Goal: Information Seeking & Learning: Learn about a topic

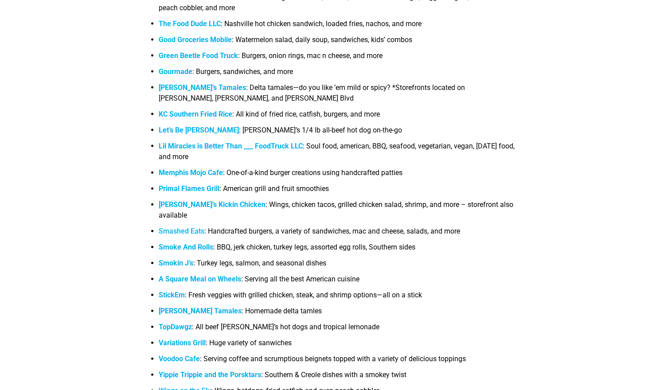
scroll to position [1089, 0]
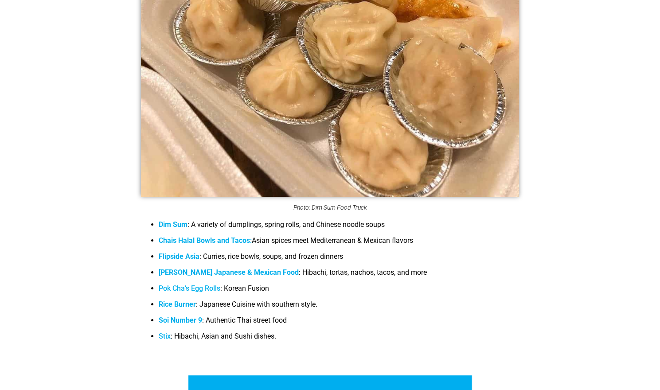
scroll to position [1809, 0]
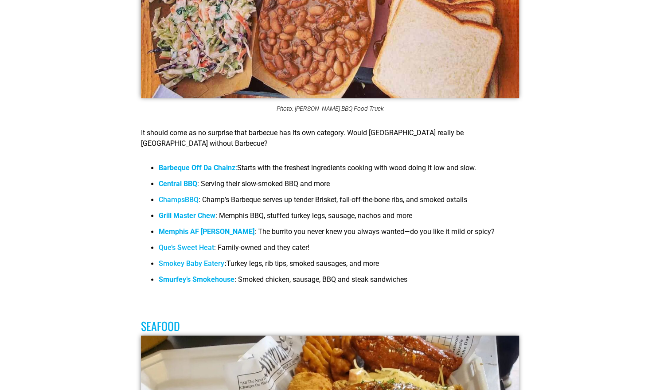
scroll to position [2688, 0]
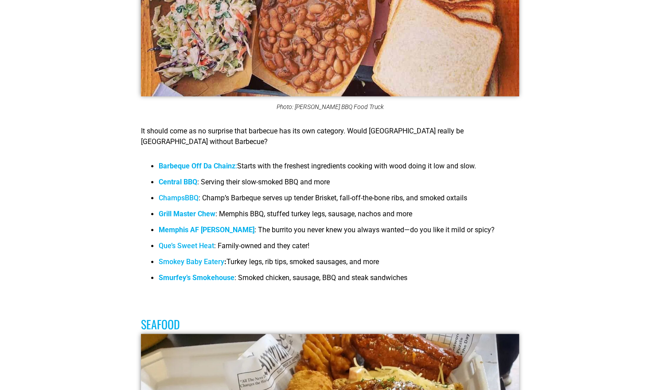
drag, startPoint x: 88, startPoint y: 211, endPoint x: 83, endPoint y: 172, distance: 39.3
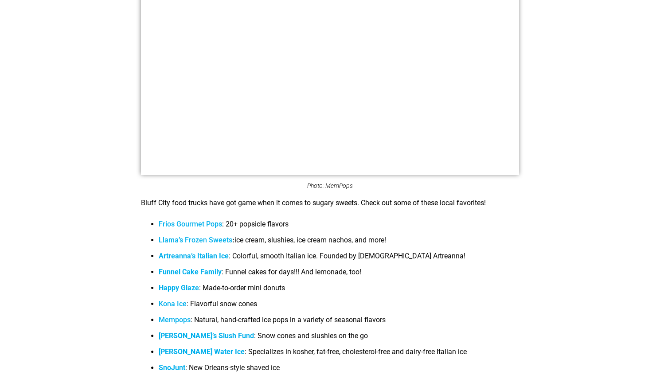
scroll to position [5874, 0]
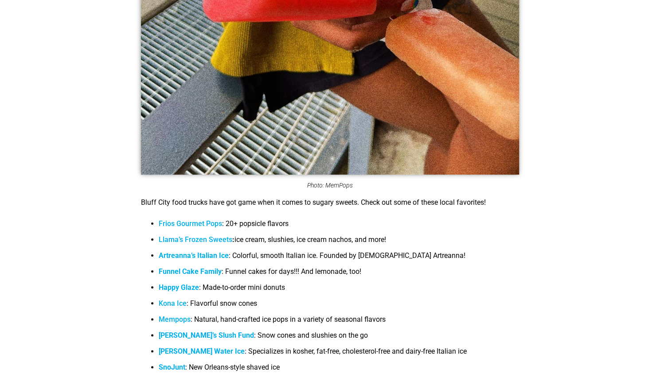
drag, startPoint x: 83, startPoint y: 172, endPoint x: 82, endPoint y: 137, distance: 34.6
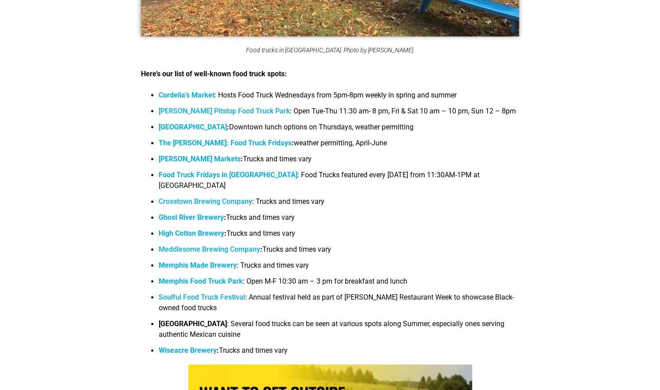
scroll to position [6546, 0]
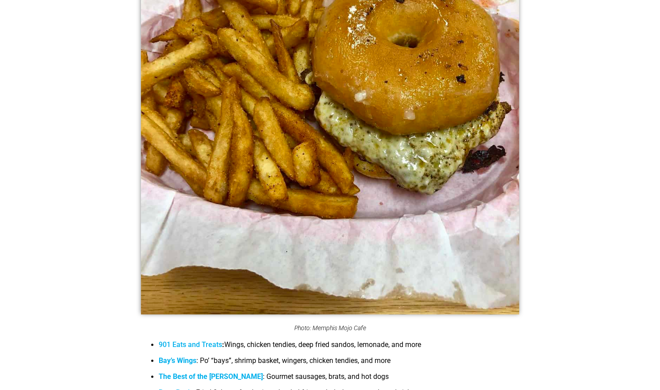
scroll to position [674, 0]
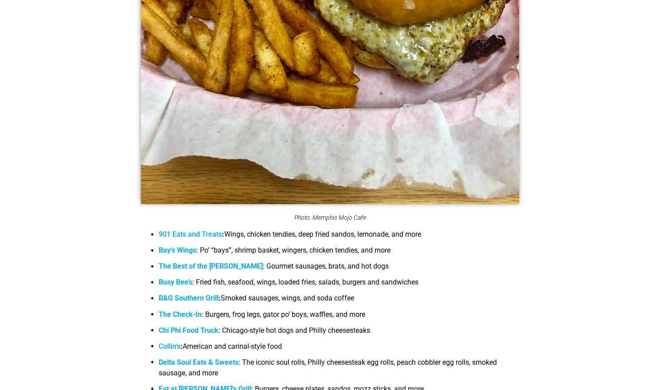
drag, startPoint x: 82, startPoint y: 137, endPoint x: 81, endPoint y: 125, distance: 12.4
click at [193, 235] on link "901 Eats and Treats" at bounding box center [190, 234] width 63 height 8
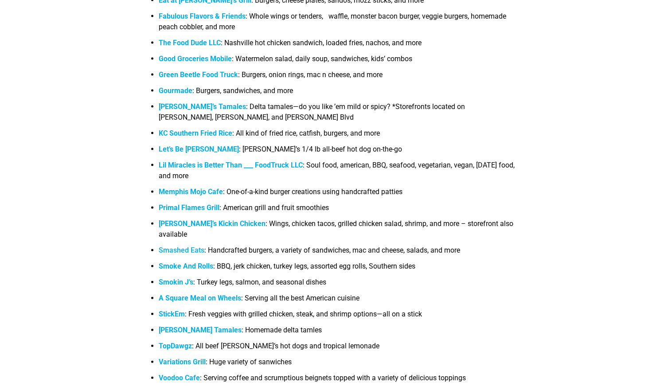
scroll to position [1059, 0]
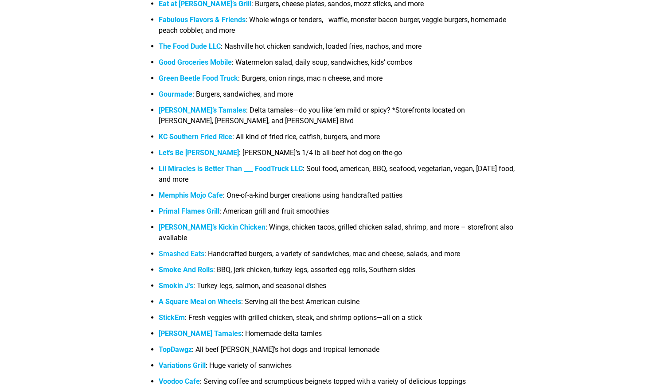
click at [175, 155] on b "Let’s Be [PERSON_NAME]" at bounding box center [199, 153] width 80 height 8
